Goal: Information Seeking & Learning: Learn about a topic

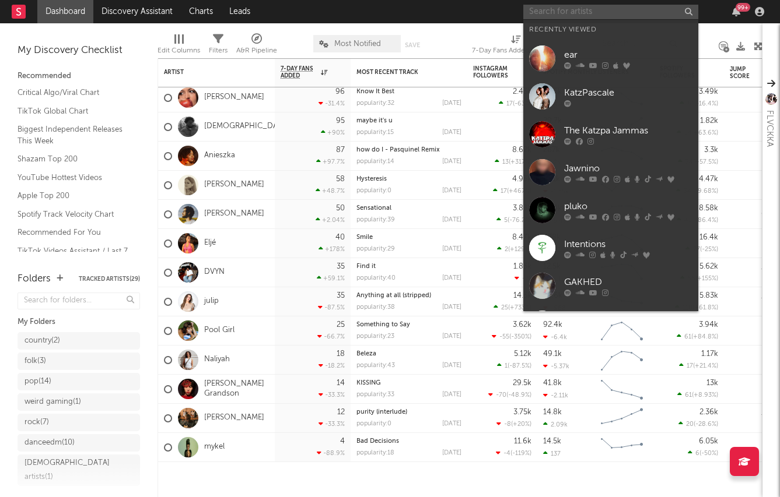
click at [550, 16] on input "text" at bounding box center [610, 12] width 175 height 15
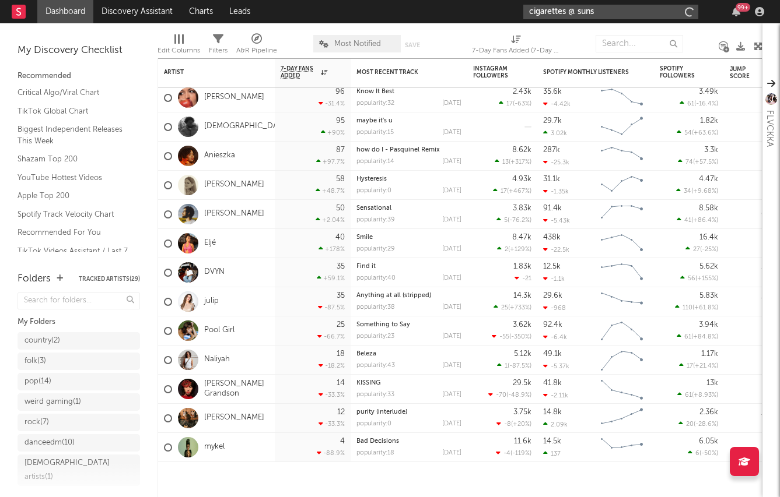
type input "cigarettes @ sunse"
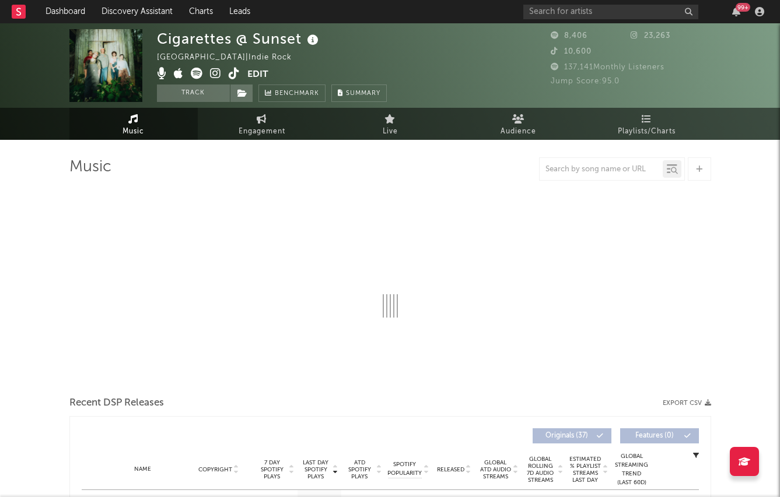
select select "1w"
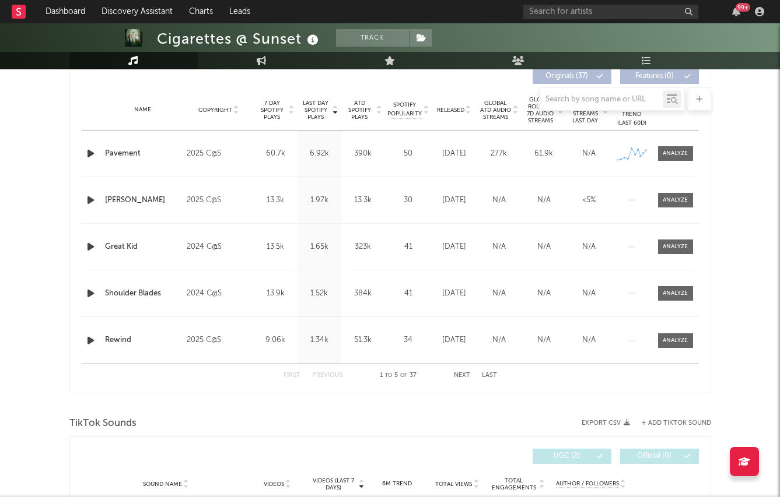
scroll to position [407, 0]
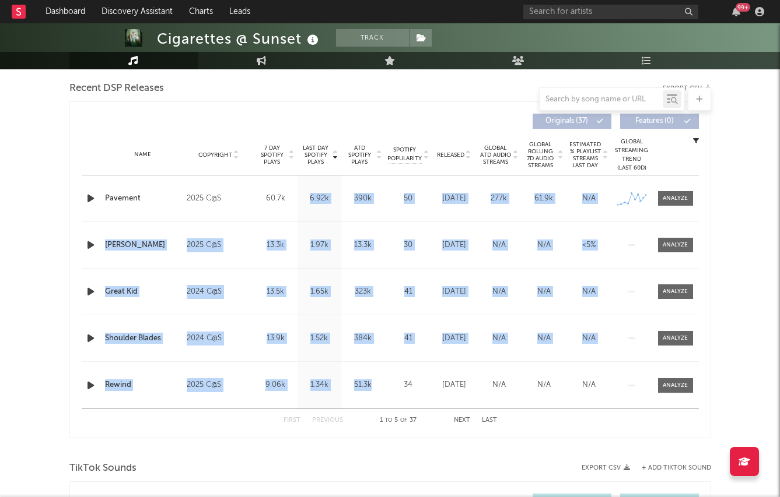
drag, startPoint x: 307, startPoint y: 199, endPoint x: 353, endPoint y: 401, distance: 206.4
click at [357, 399] on div "Name Pavement Copyright 2025 C@S Label Cigarettes @ Sunset Album Names Pavement…" at bounding box center [390, 292] width 617 height 233
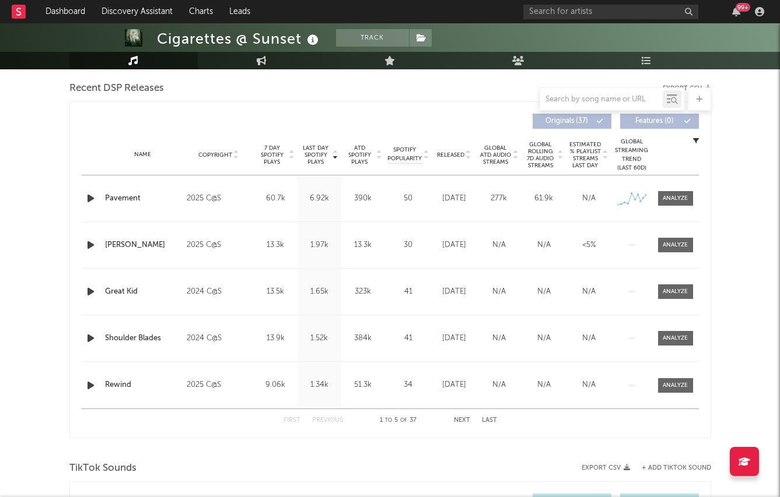
click at [324, 458] on div "Music Total Artist Consumption Luminate - Daily Luminate - Weekly BMAT - Weekly…" at bounding box center [389, 324] width 641 height 1148
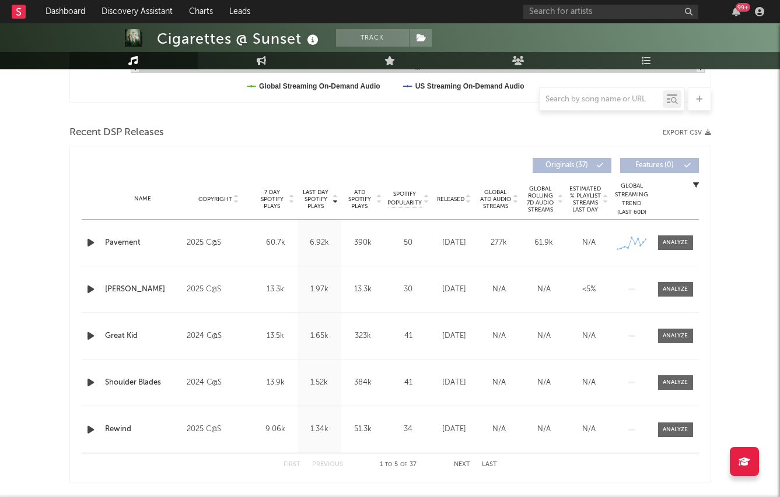
scroll to position [362, 0]
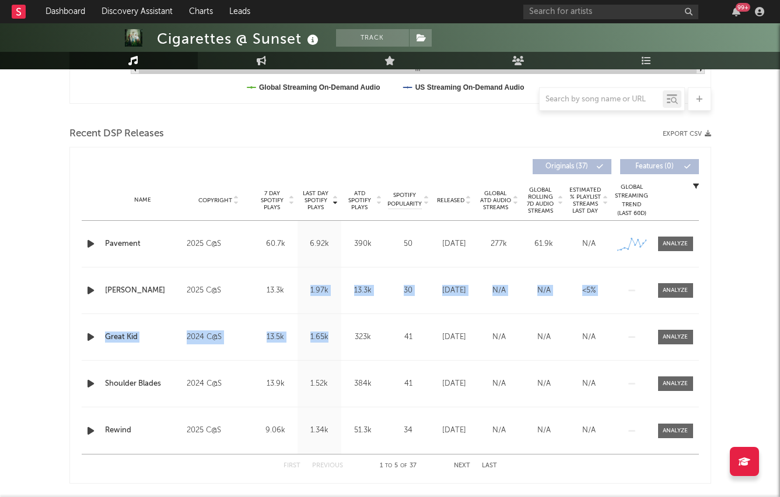
drag, startPoint x: 307, startPoint y: 297, endPoint x: 321, endPoint y: 347, distance: 52.1
click at [320, 349] on div "Name Pavement Copyright 2025 C@S Label Cigarettes @ Sunset Album Names Pavement…" at bounding box center [390, 337] width 617 height 233
click at [311, 292] on div "1.97k" at bounding box center [319, 291] width 38 height 12
drag, startPoint x: 311, startPoint y: 323, endPoint x: 317, endPoint y: 391, distance: 67.8
click at [316, 393] on div "Name Pavement Copyright 2025 C@S Label Cigarettes @ Sunset Album Names Pavement…" at bounding box center [390, 337] width 617 height 233
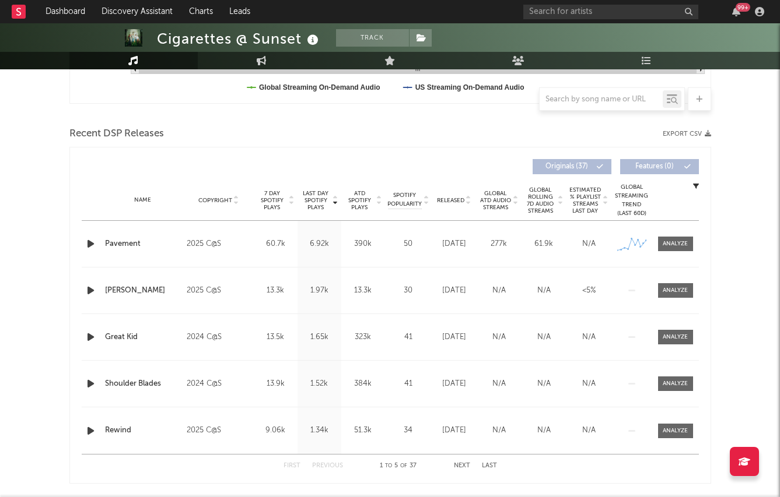
click at [319, 296] on div "Last Day Spotify Plays 1.97k" at bounding box center [319, 291] width 44 height 46
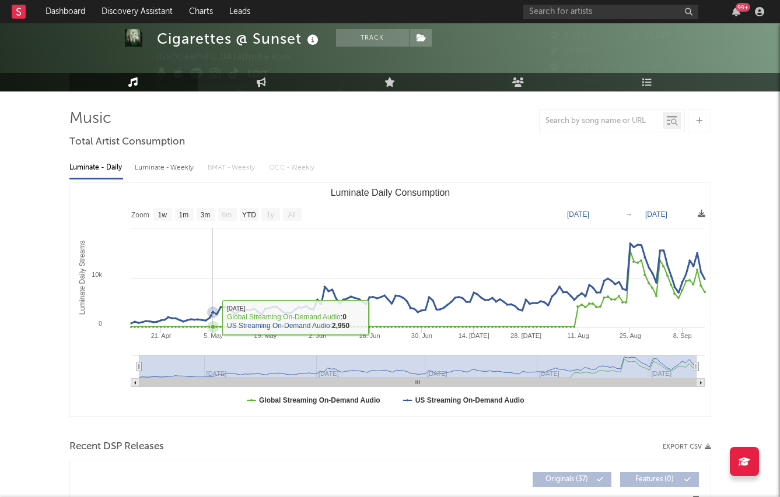
scroll to position [0, 0]
